Goal: Find specific page/section: Find specific page/section

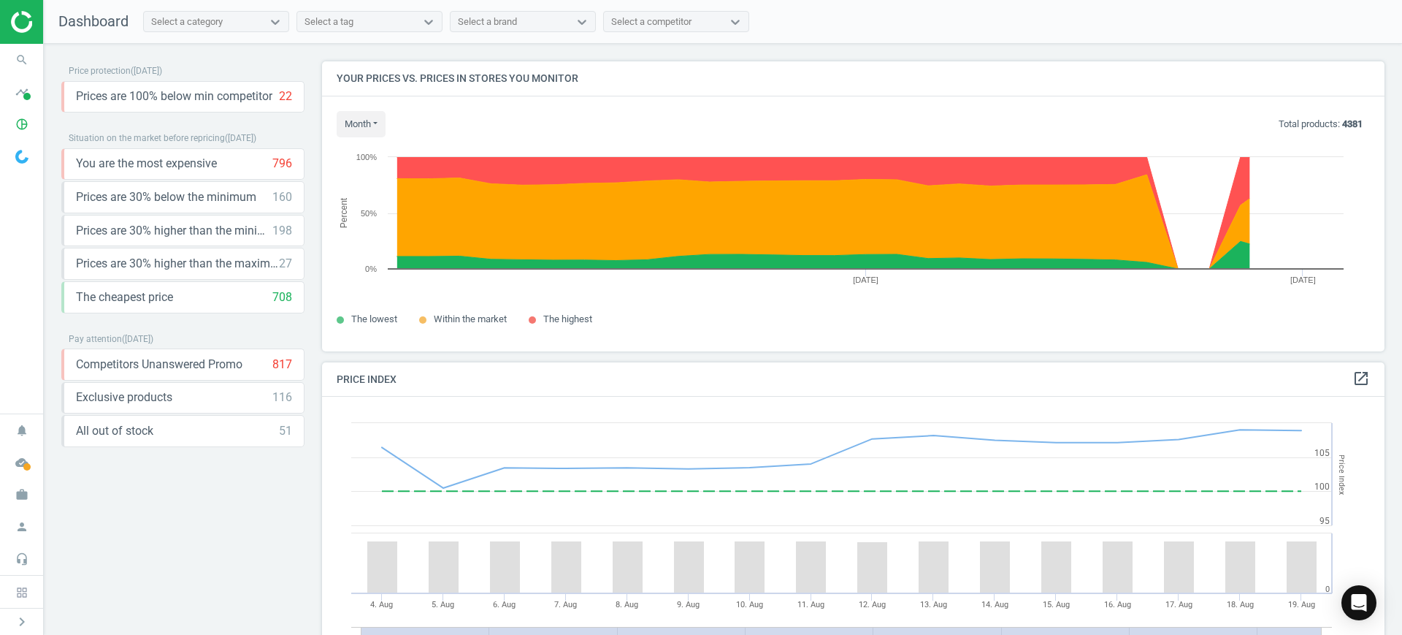
scroll to position [364, 1077]
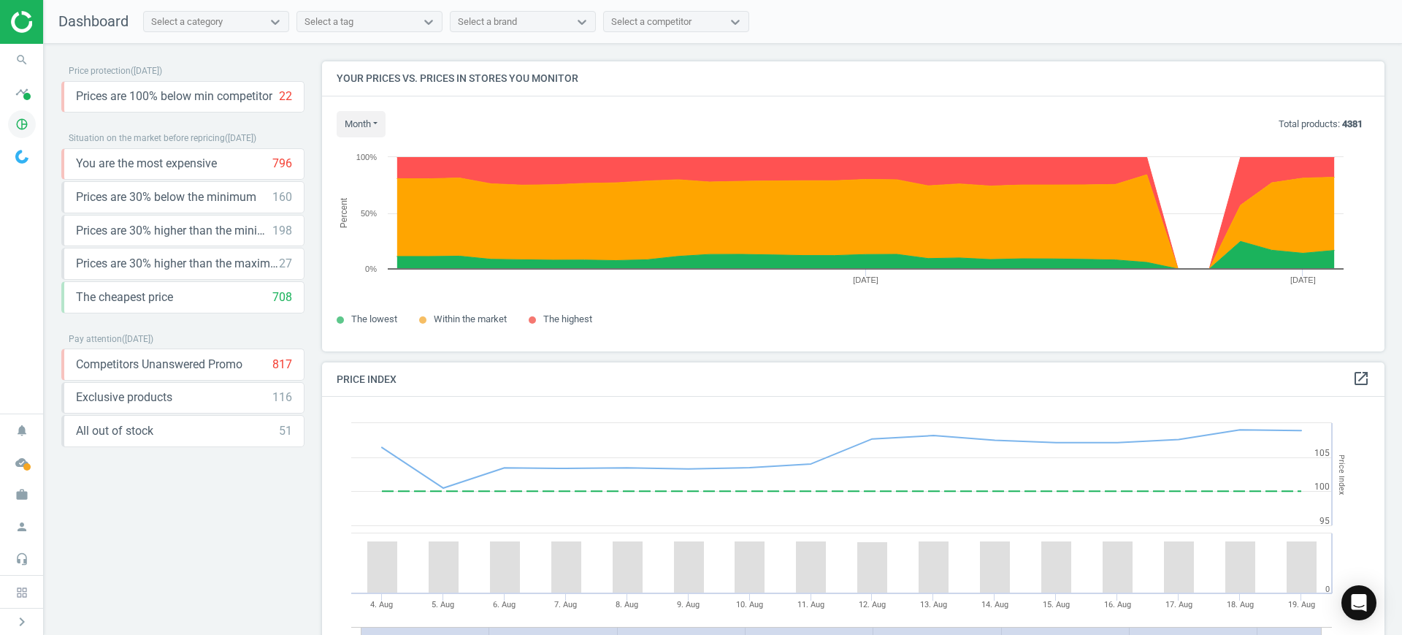
click at [21, 126] on icon "pie_chart_outlined" at bounding box center [22, 124] width 28 height 28
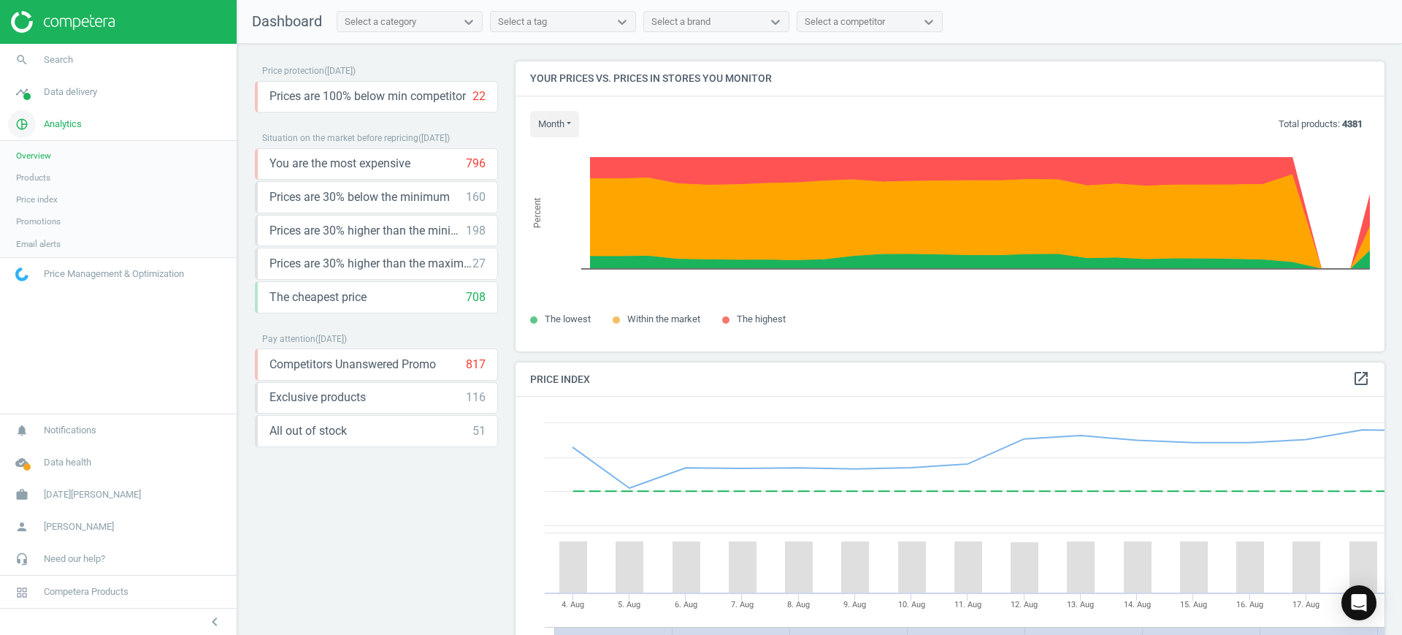
scroll to position [364, 884]
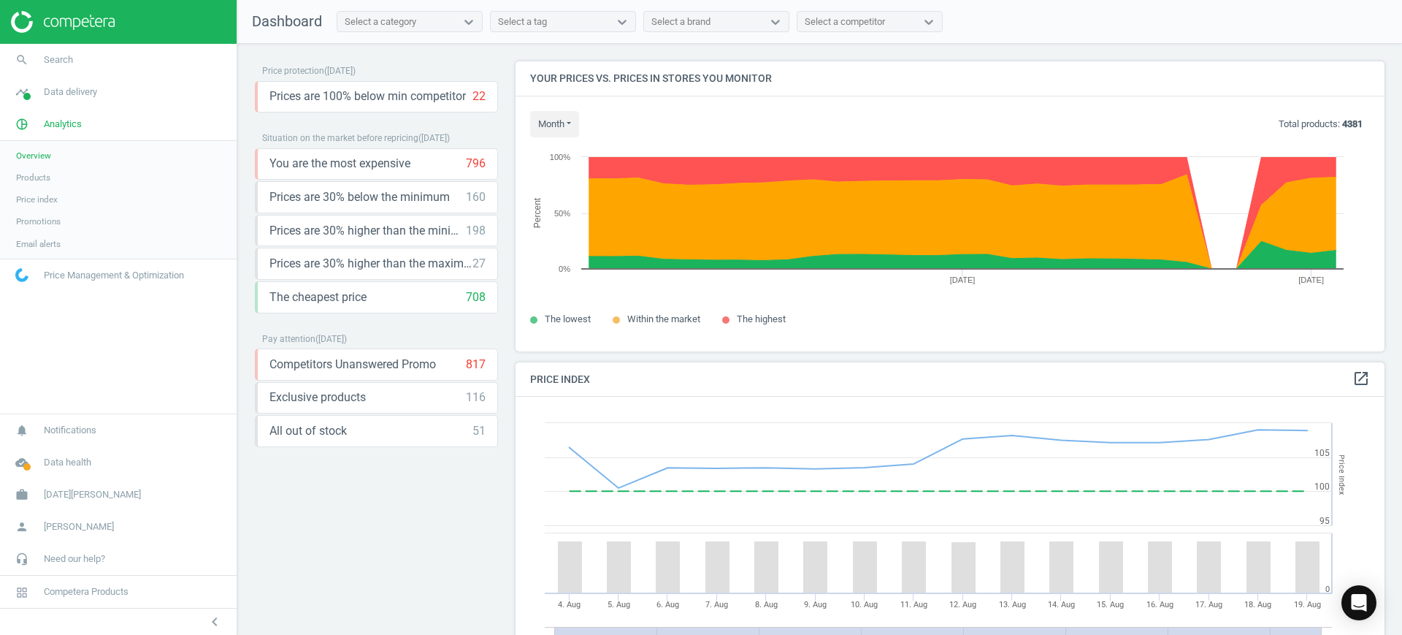
click at [39, 179] on span "Products" at bounding box center [33, 178] width 34 height 12
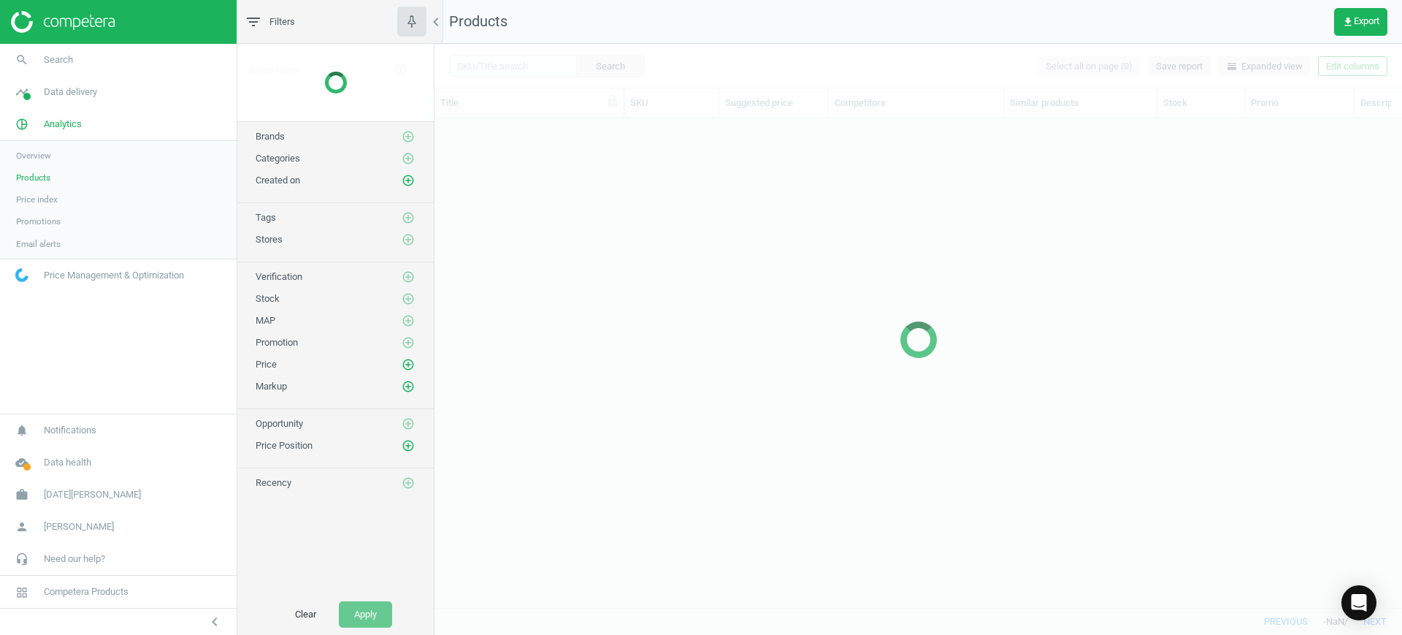
scroll to position [462, 954]
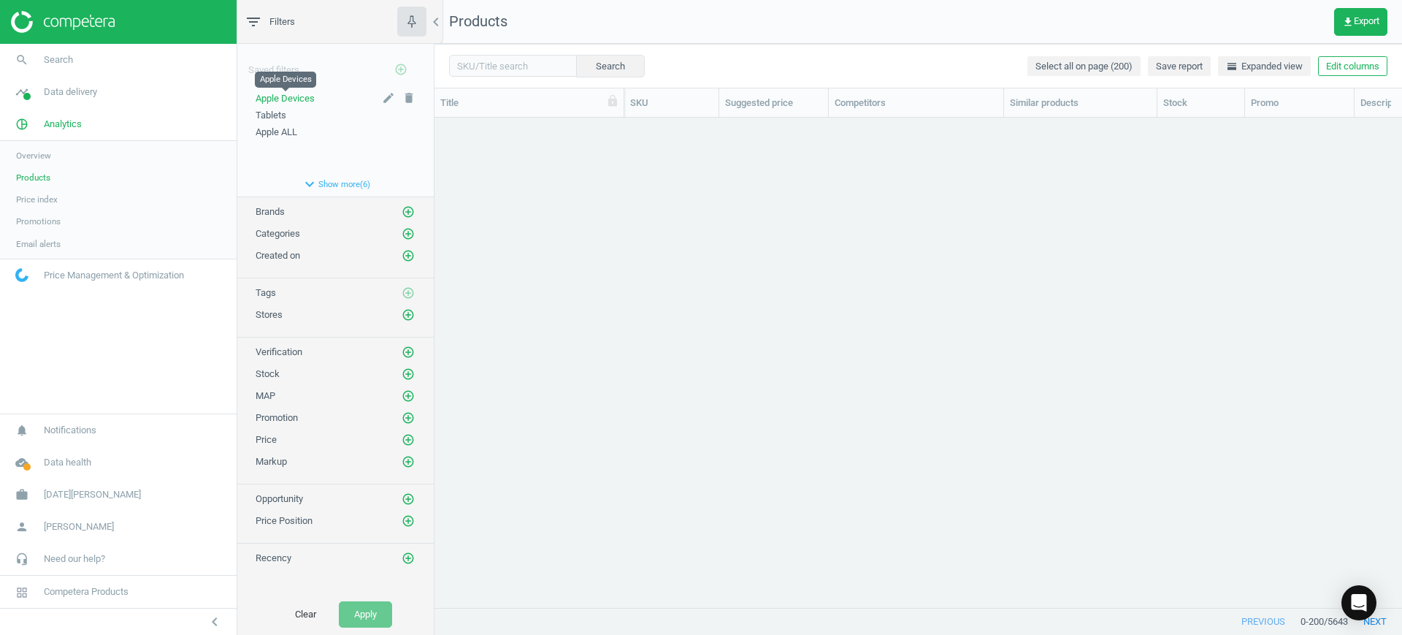
click at [298, 96] on span "Apple Devices" at bounding box center [285, 98] width 59 height 11
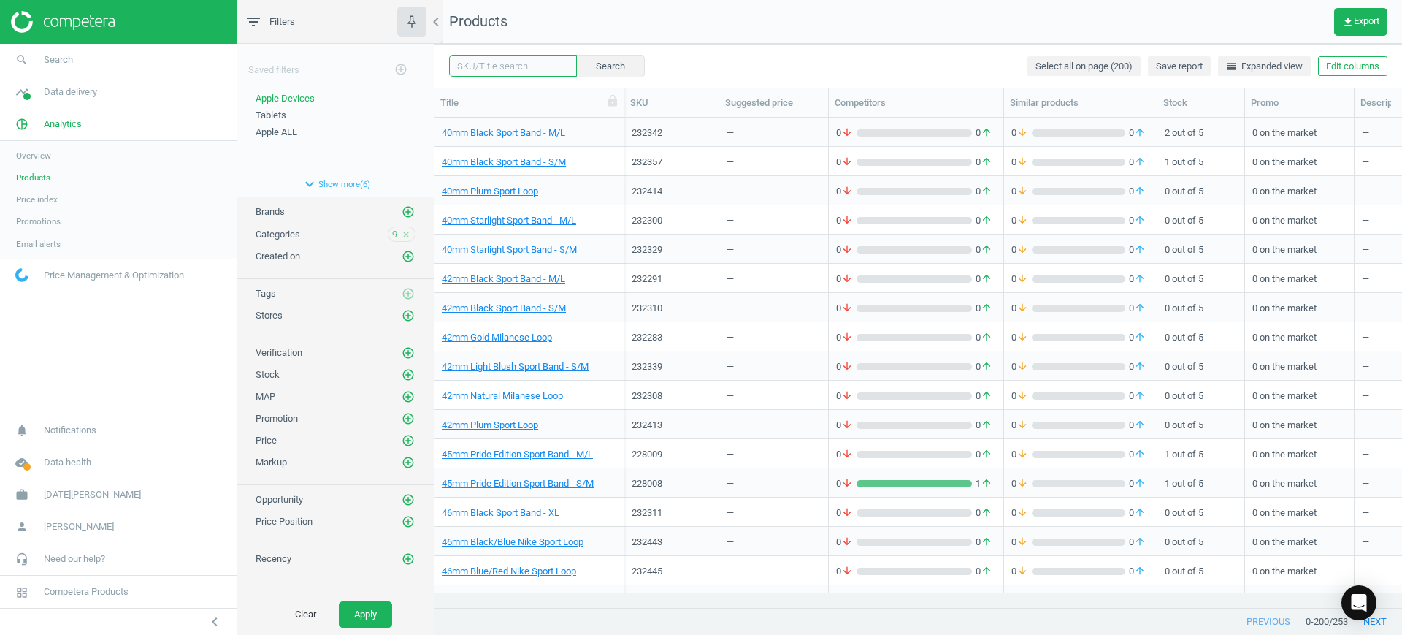
click at [489, 72] on input "text" at bounding box center [513, 66] width 128 height 22
type input "Macbook Air"
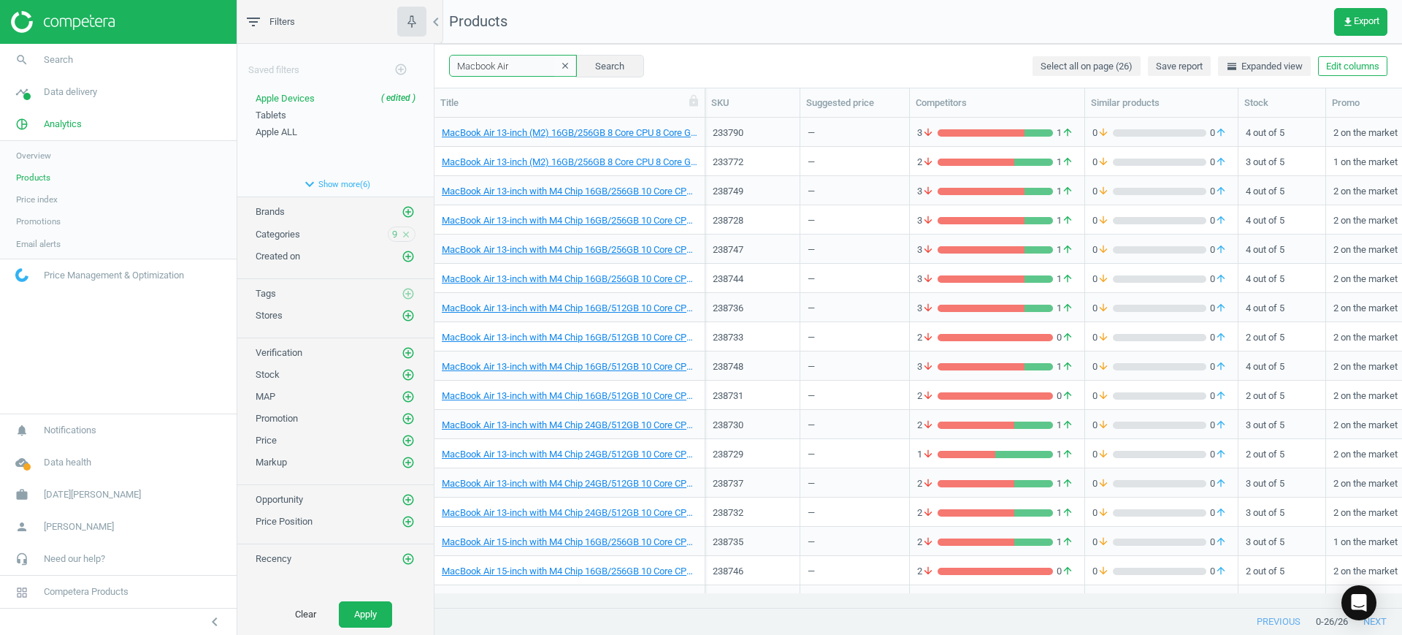
drag, startPoint x: 620, startPoint y: 96, endPoint x: 701, endPoint y: 92, distance: 81.2
click at [701, 92] on div at bounding box center [704, 102] width 15 height 28
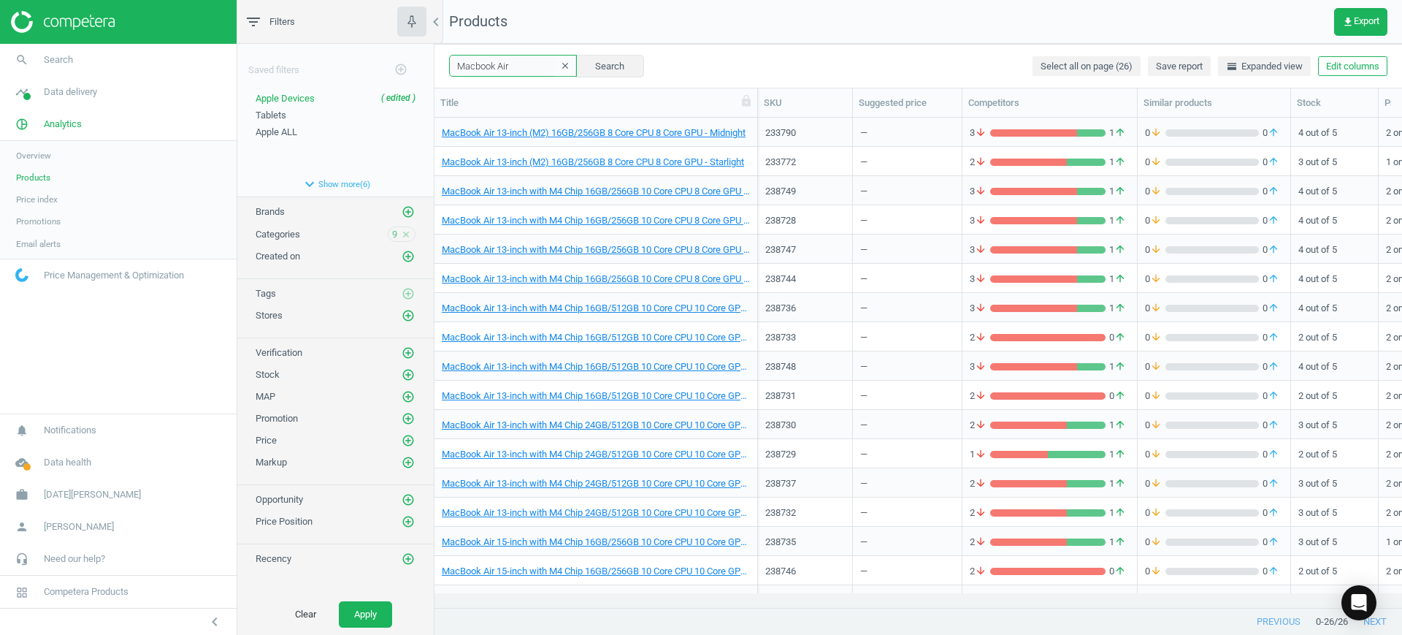
drag, startPoint x: 702, startPoint y: 96, endPoint x: 779, endPoint y: 99, distance: 76.8
click at [765, 99] on div at bounding box center [757, 102] width 15 height 28
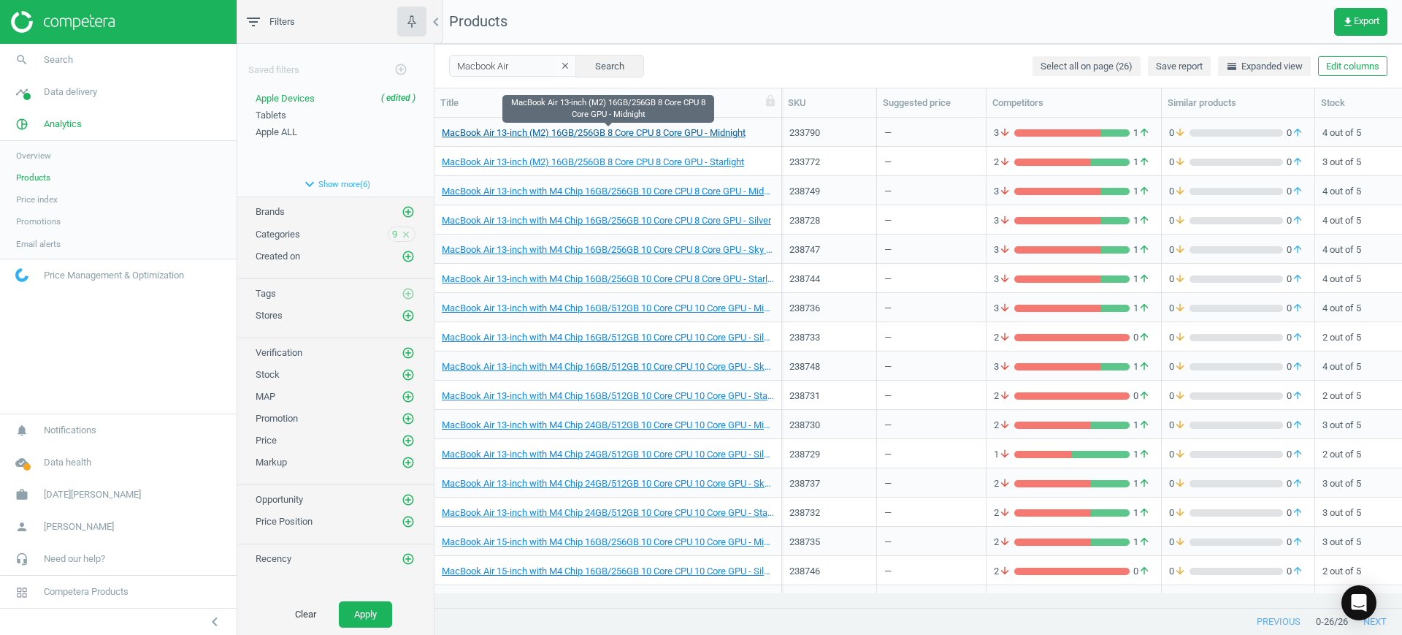
click at [674, 135] on link "MacBook Air 13-inch (M2) 16GB/256GB 8 Core CPU 8 Core GPU - Midnight" at bounding box center [594, 132] width 304 height 13
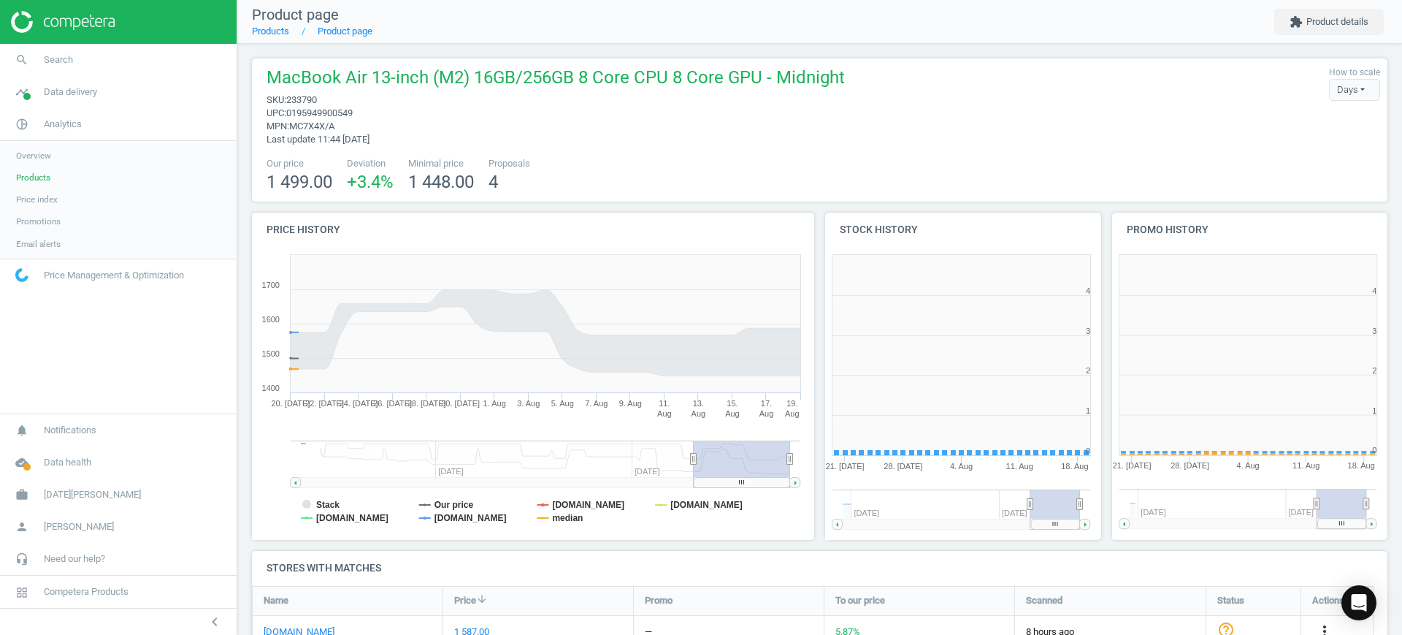
scroll to position [321, 301]
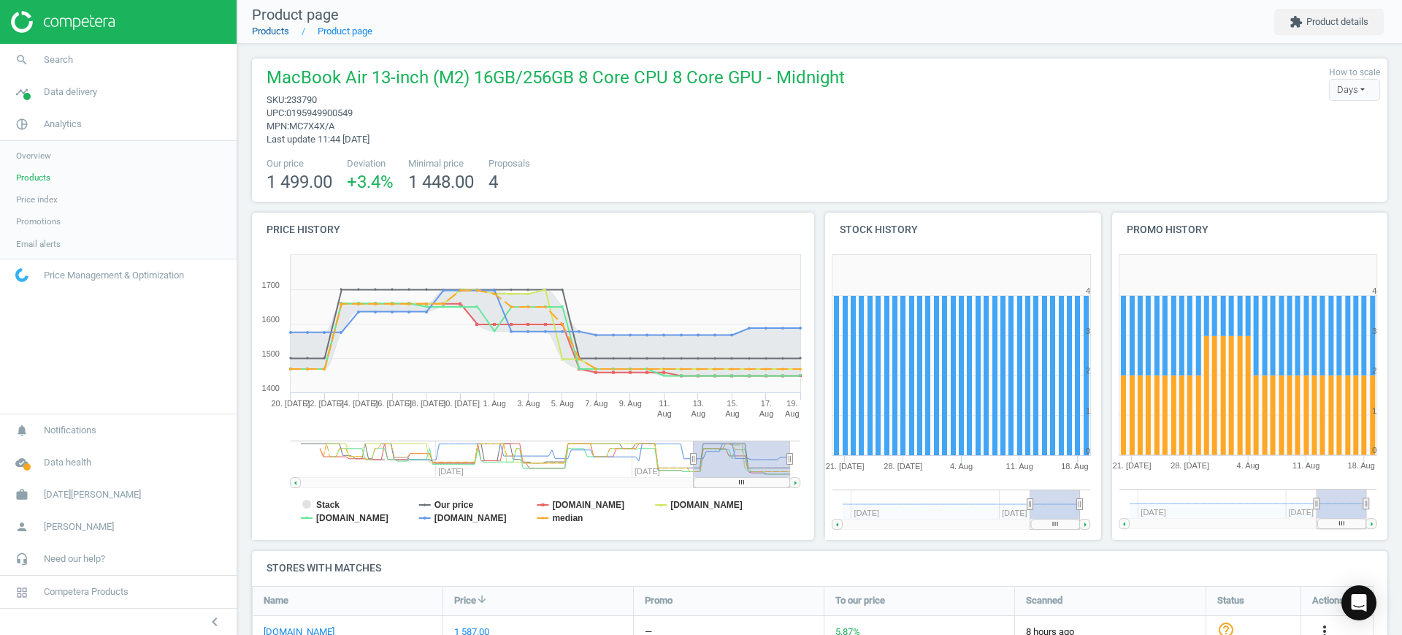
click at [276, 35] on link "Products" at bounding box center [270, 31] width 37 height 11
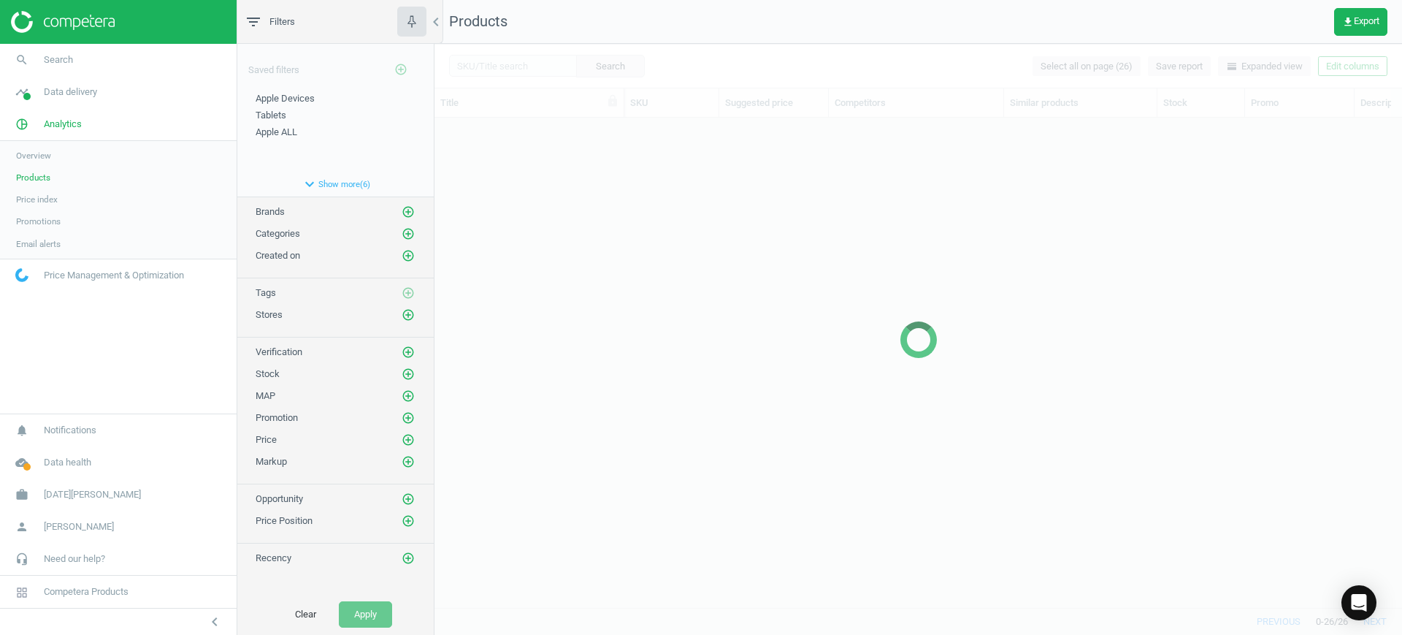
scroll to position [462, 954]
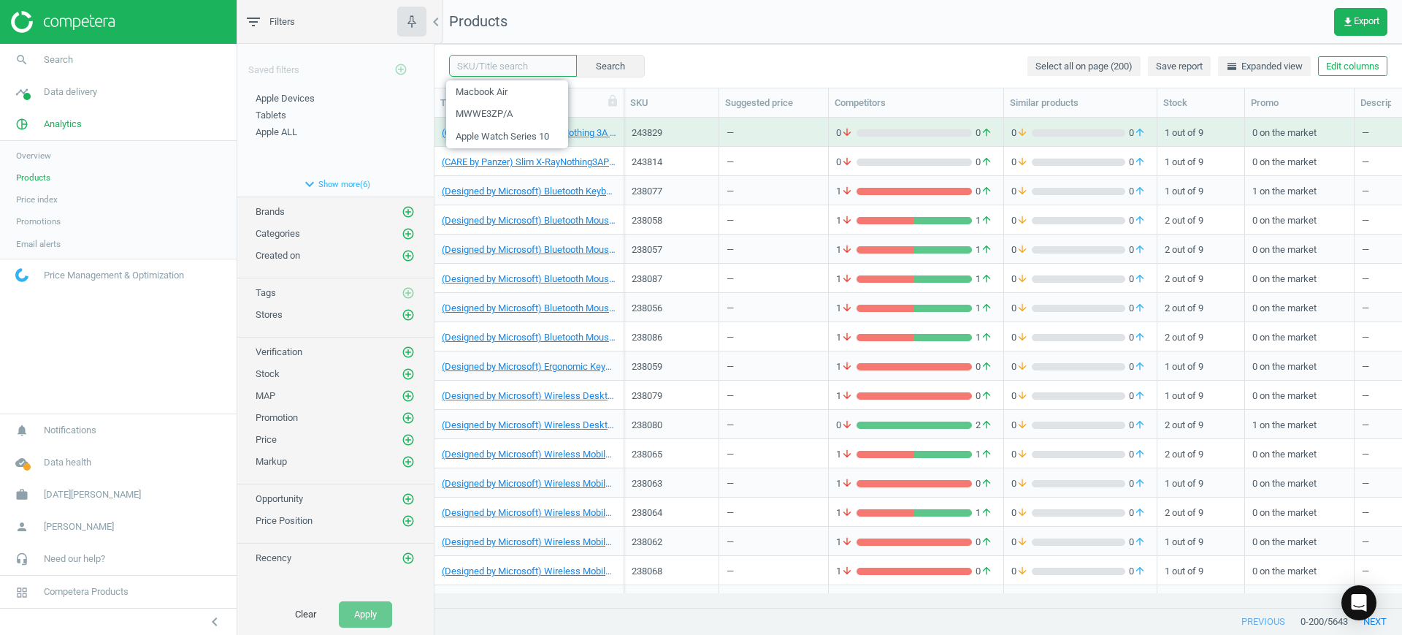
click at [496, 67] on input "text" at bounding box center [513, 66] width 128 height 22
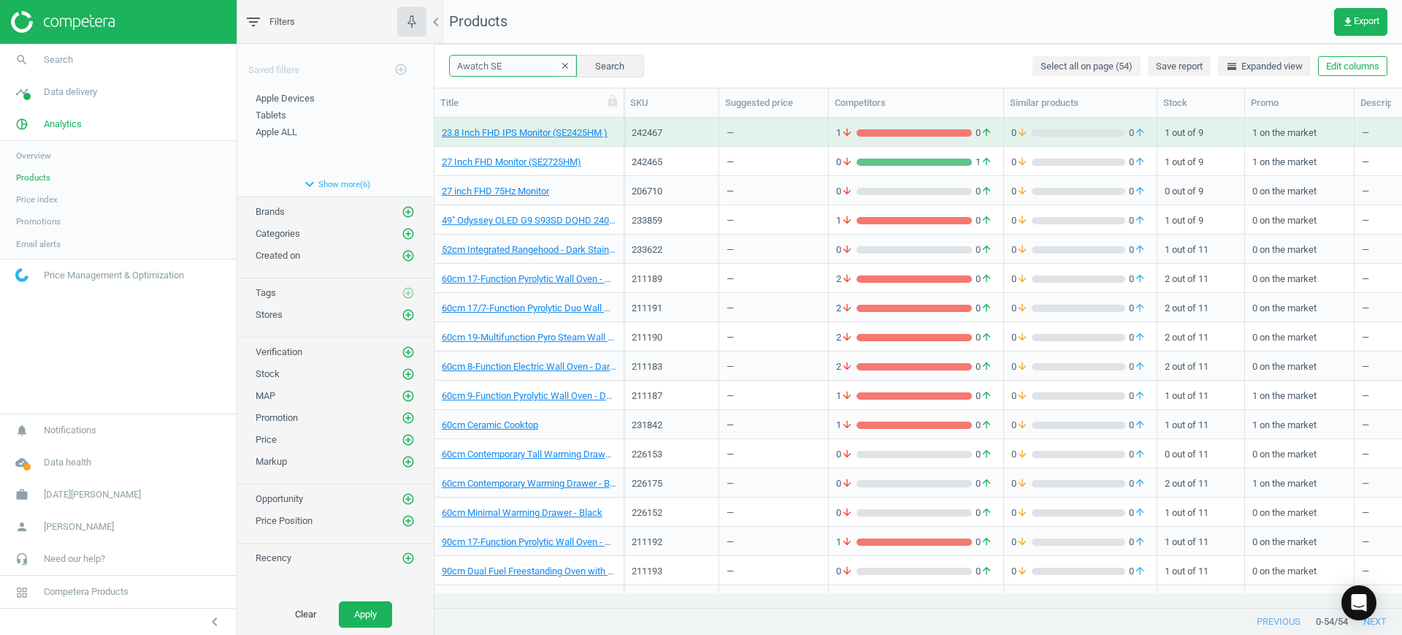
click at [504, 69] on input "Awatch SE" at bounding box center [513, 66] width 128 height 22
click at [305, 98] on span "Apple Devices" at bounding box center [285, 98] width 59 height 11
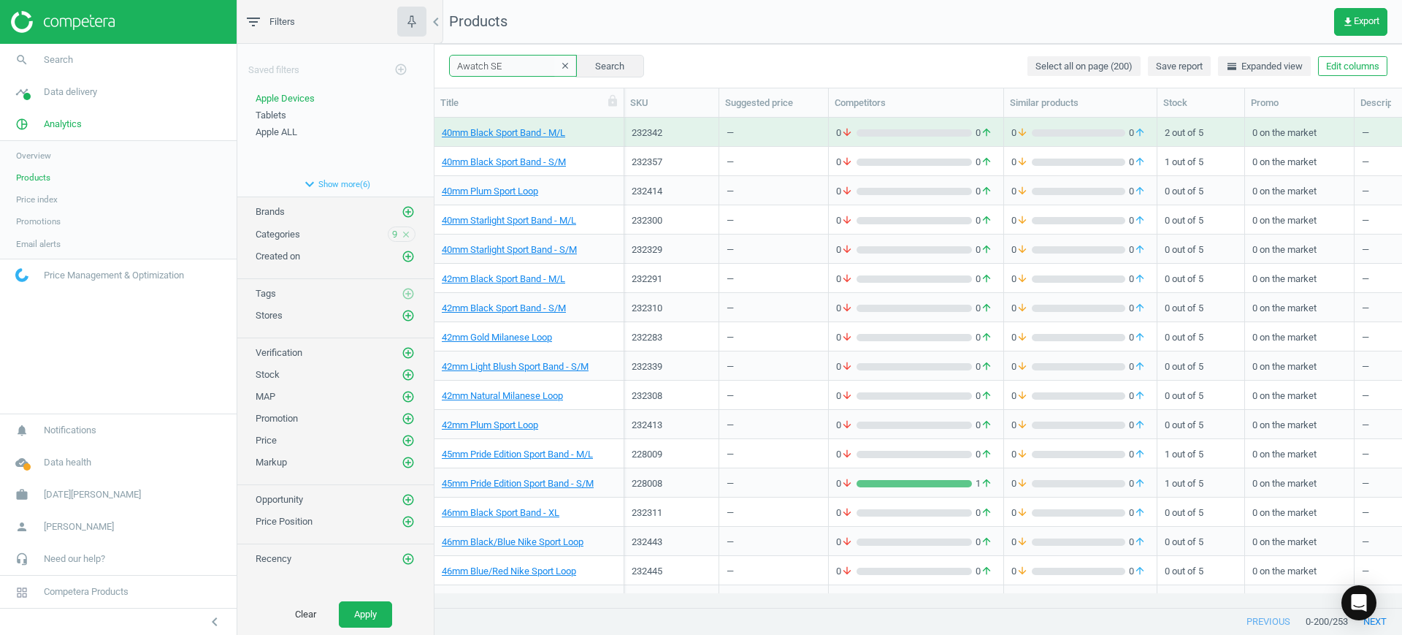
drag, startPoint x: 514, startPoint y: 66, endPoint x: 308, endPoint y: 53, distance: 206.4
click at [355, 69] on div "filter_list Filters chevron_left Saved filters add_circle_outline Apple Devices…" at bounding box center [819, 317] width 1165 height 635
type input "Apple Watch SE"
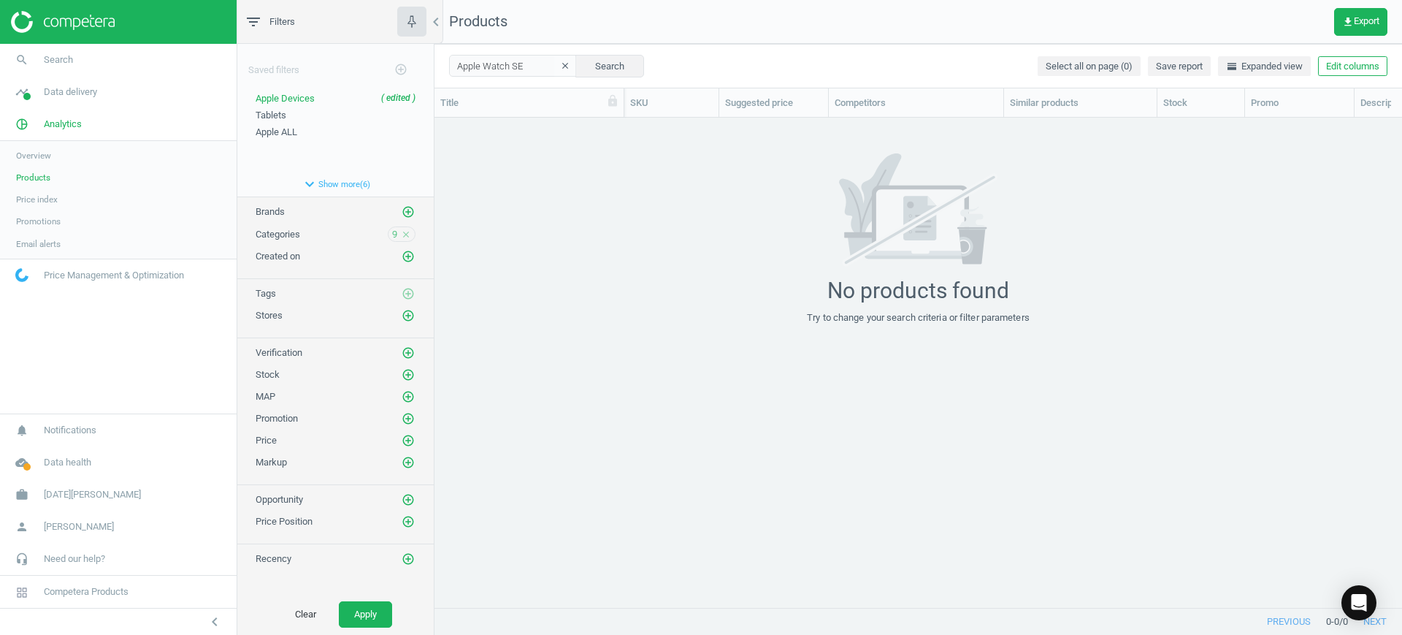
click at [560, 66] on icon "clear" at bounding box center [565, 66] width 10 height 10
